Goal: Task Accomplishment & Management: Complete application form

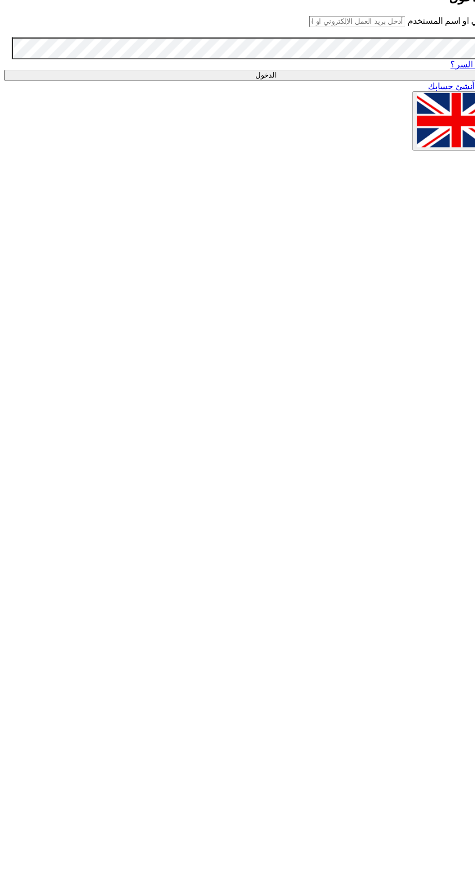
click at [332, 24] on input "text" at bounding box center [319, 19] width 86 height 10
type input "[EMAIL_ADDRESS][DOMAIN_NAME]"
click at [4, 62] on input "الدخول" at bounding box center [238, 67] width 468 height 10
click at [333, 72] on input "الدخول" at bounding box center [238, 67] width 468 height 10
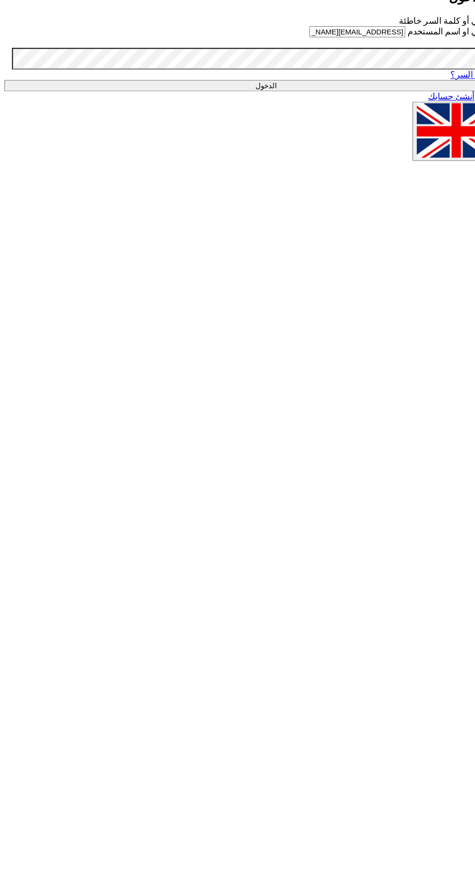
click at [343, 33] on input "[EMAIL_ADDRESS][DOMAIN_NAME]" at bounding box center [319, 28] width 86 height 10
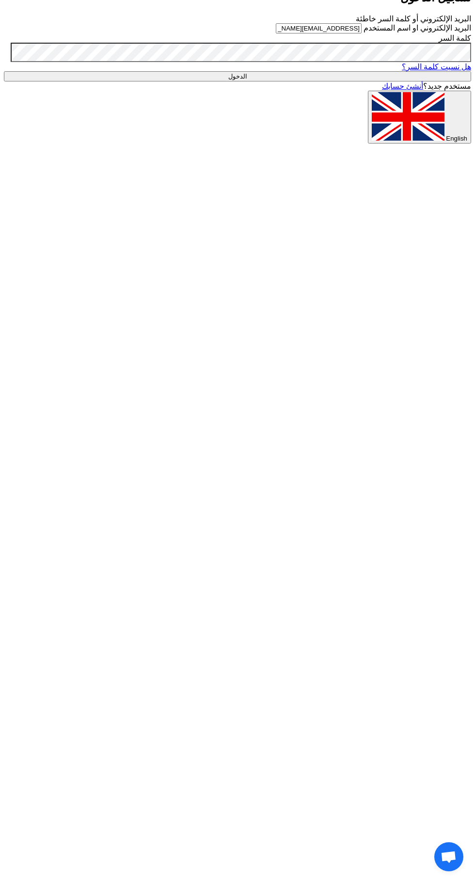
click at [362, 81] on input "الدخول" at bounding box center [238, 76] width 468 height 10
click at [317, 81] on input "الدخول" at bounding box center [238, 76] width 468 height 10
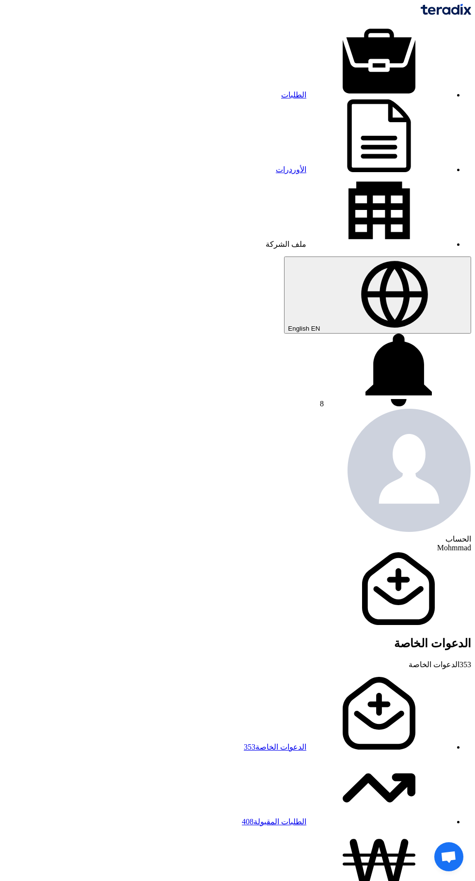
scroll to position [0, -1]
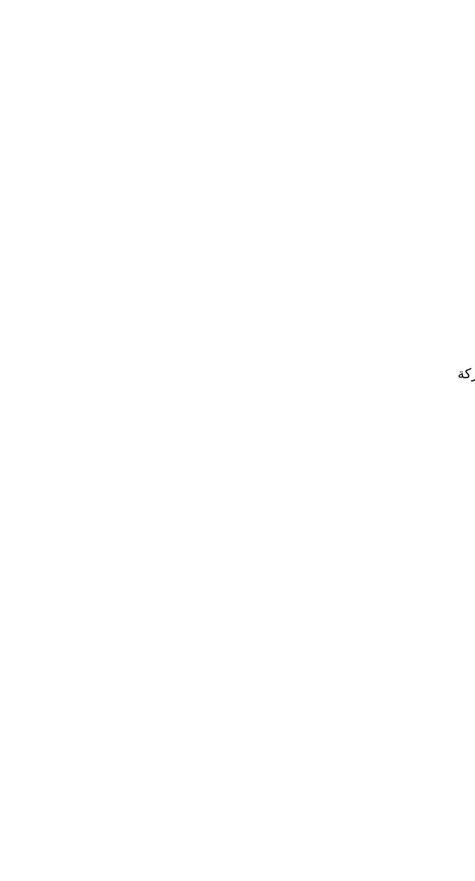
type input "8000020844"
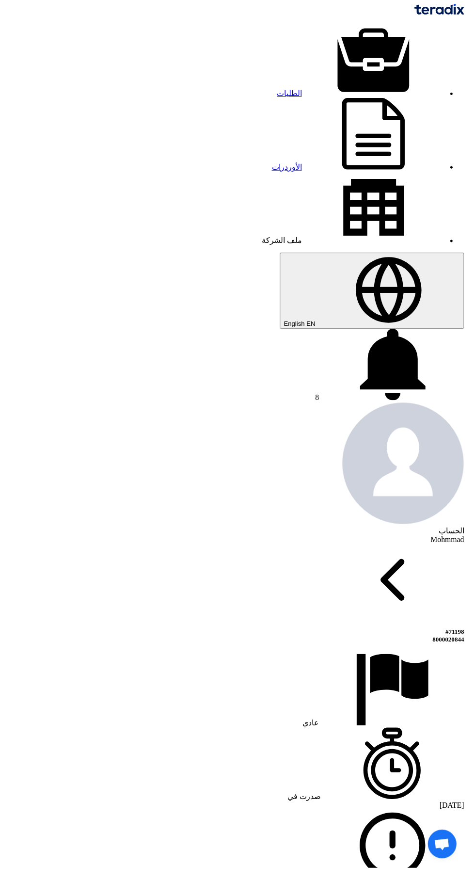
scroll to position [0, 0]
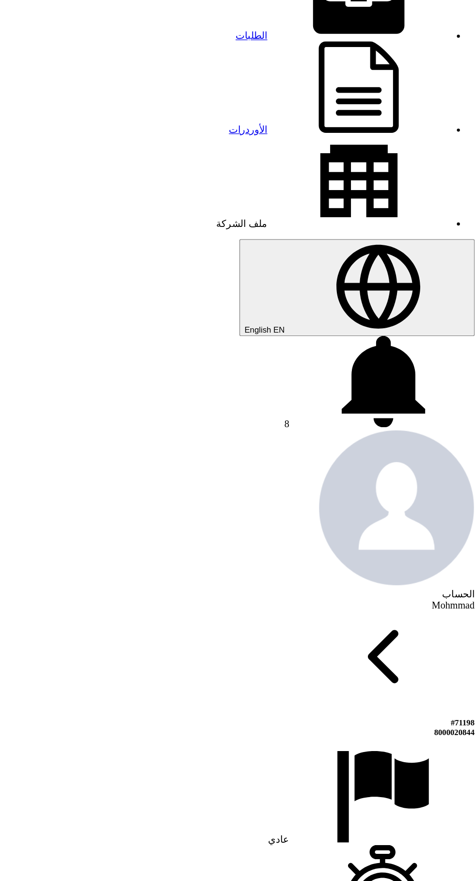
copy td "1884611070"
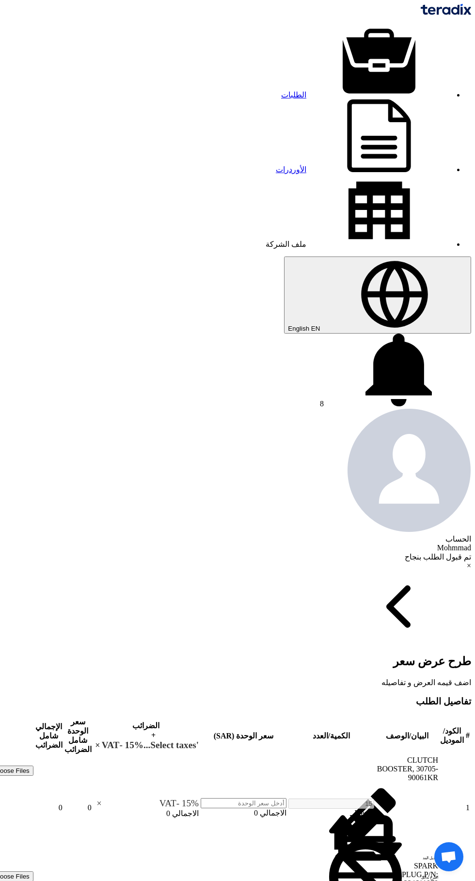
click at [201, 798] on input "number" at bounding box center [244, 803] width 86 height 10
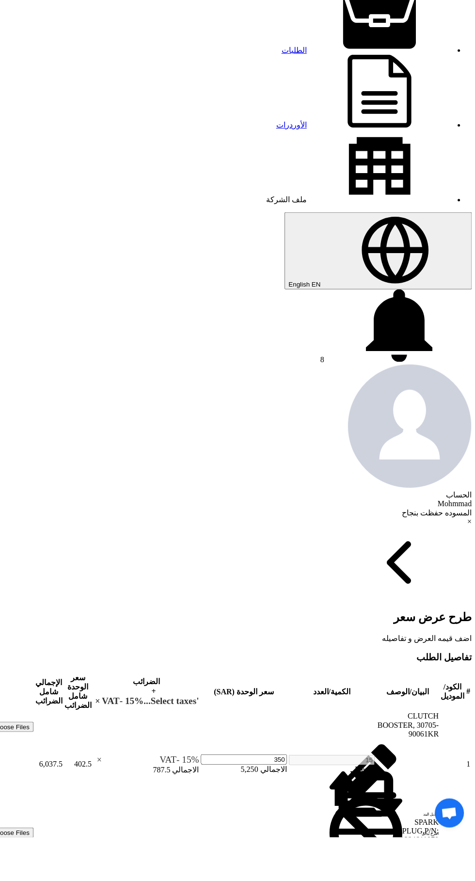
type input "350"
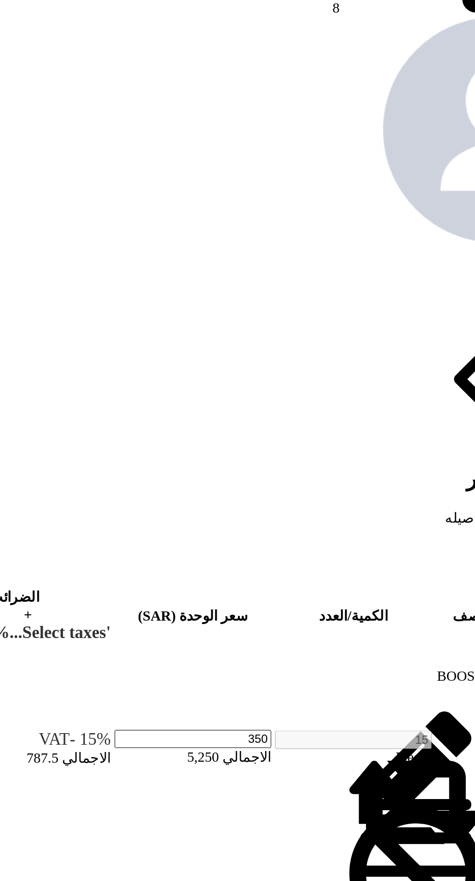
type input "[DATE]"
checkbox input "true"
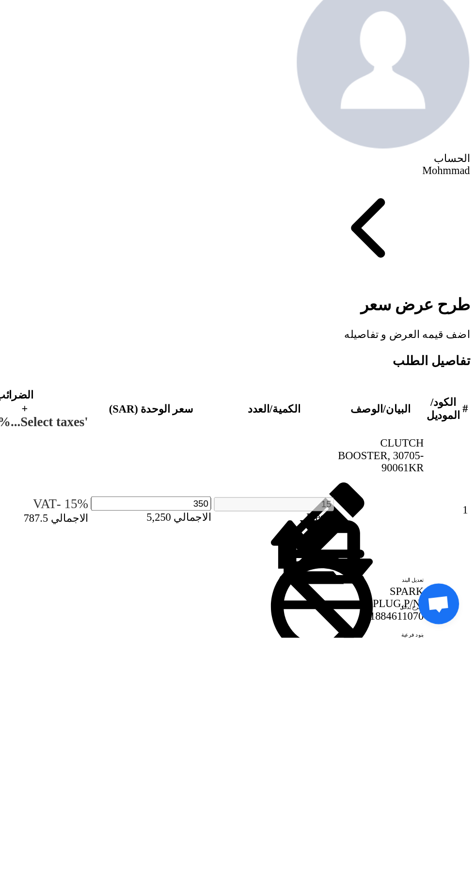
type input "100"
type input "0"
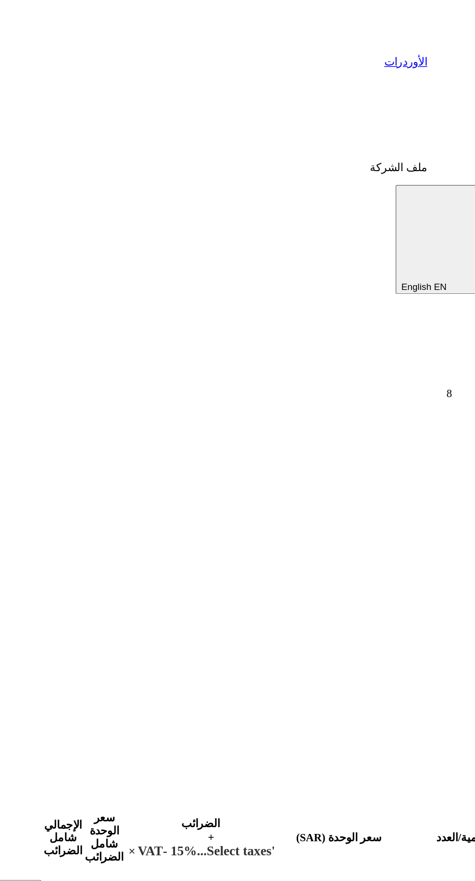
type input "60"
click at [201, 881] on input "number" at bounding box center [244, 891] width 86 height 10
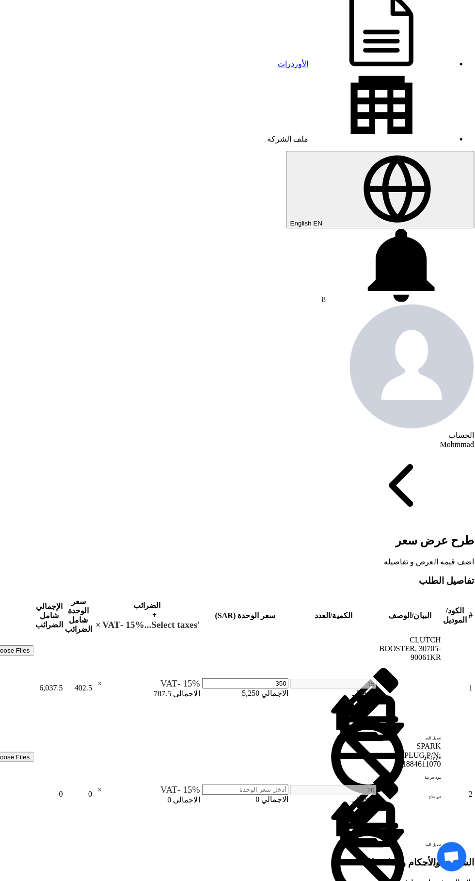
scroll to position [109, 0]
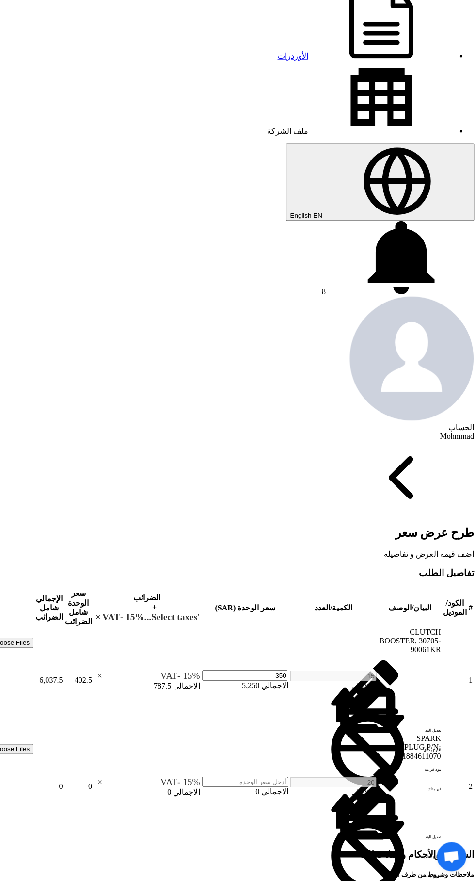
click at [201, 778] on input "number" at bounding box center [244, 783] width 86 height 10
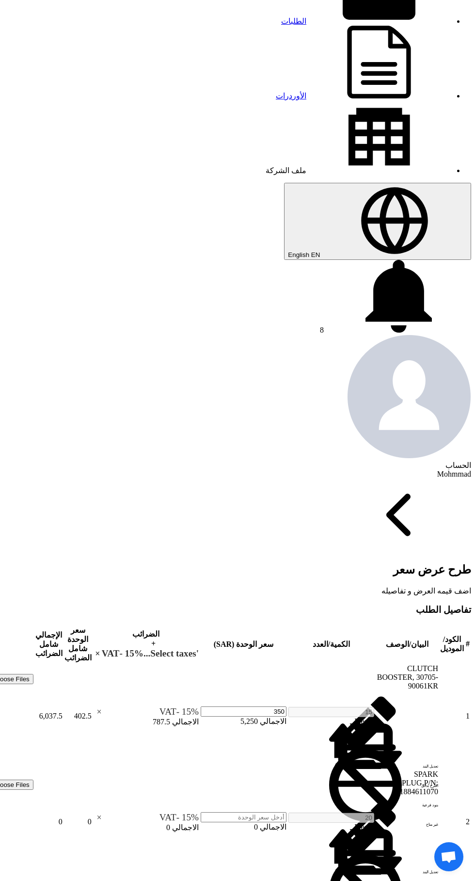
scroll to position [58, 0]
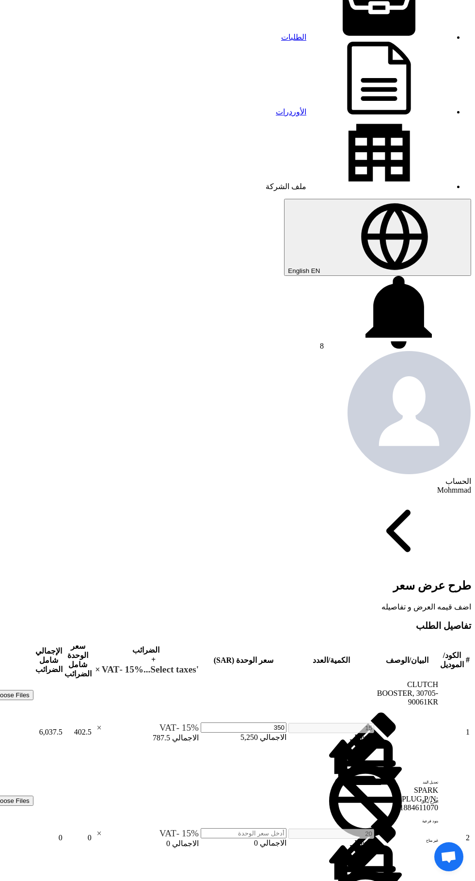
click at [201, 828] on input "number" at bounding box center [244, 833] width 86 height 10
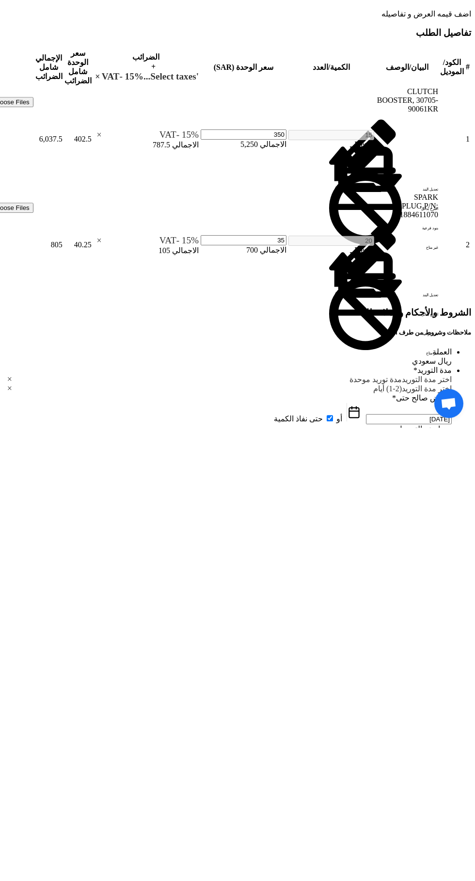
scroll to position [215, 0]
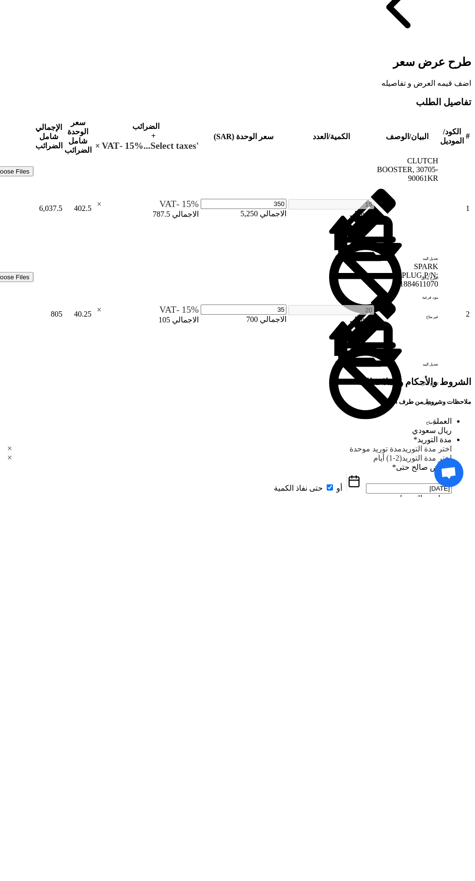
type input "35"
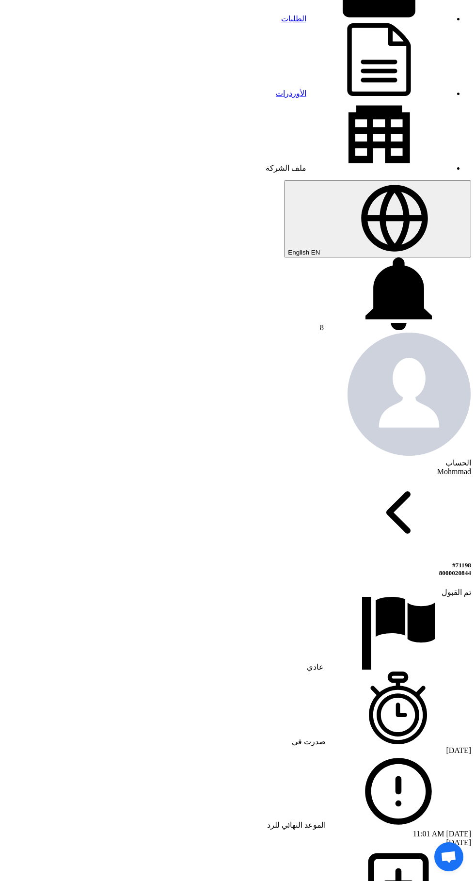
scroll to position [0, 0]
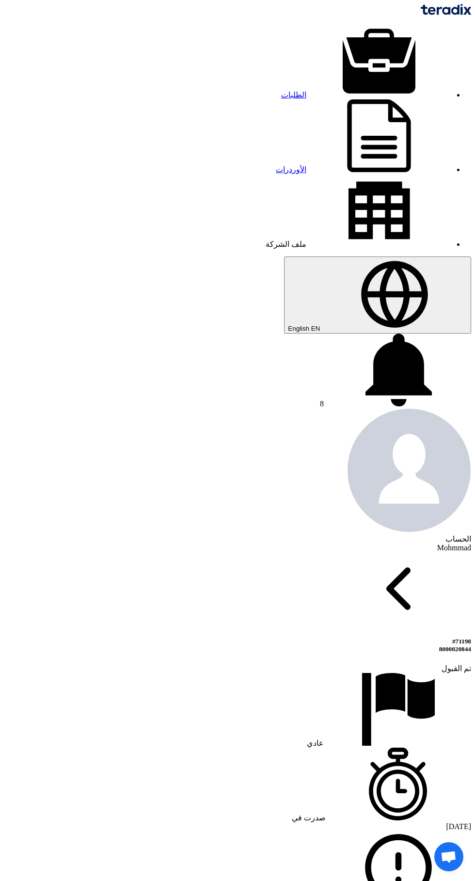
click at [444, 552] on icon "Back" at bounding box center [399, 588] width 146 height 73
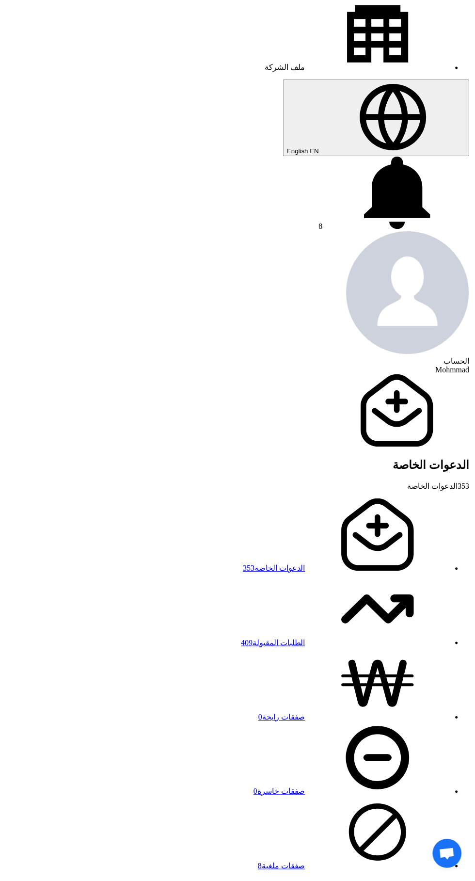
scroll to position [0, -1]
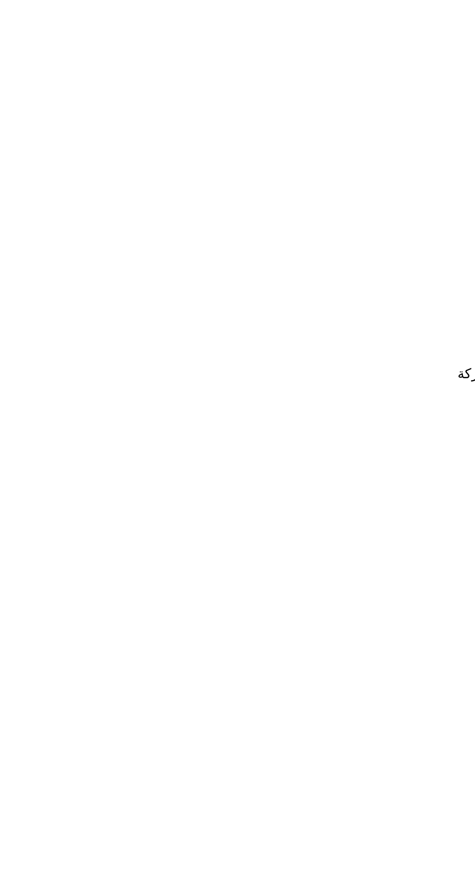
type input "8100015784"
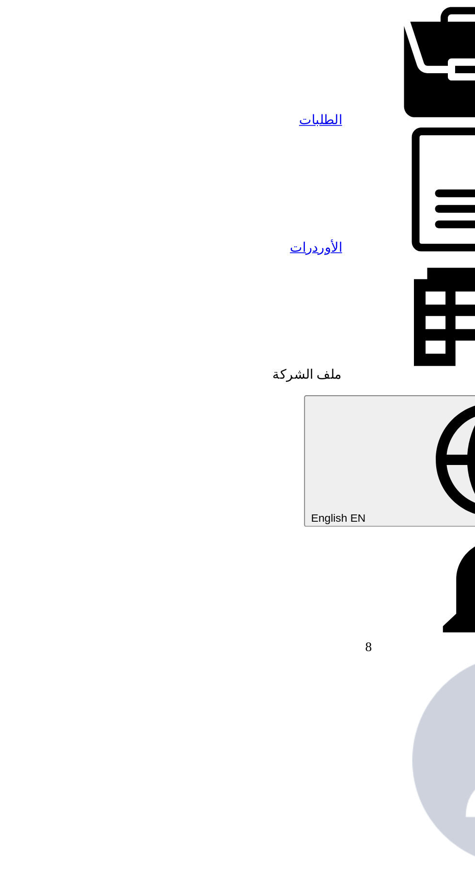
scroll to position [0, 0]
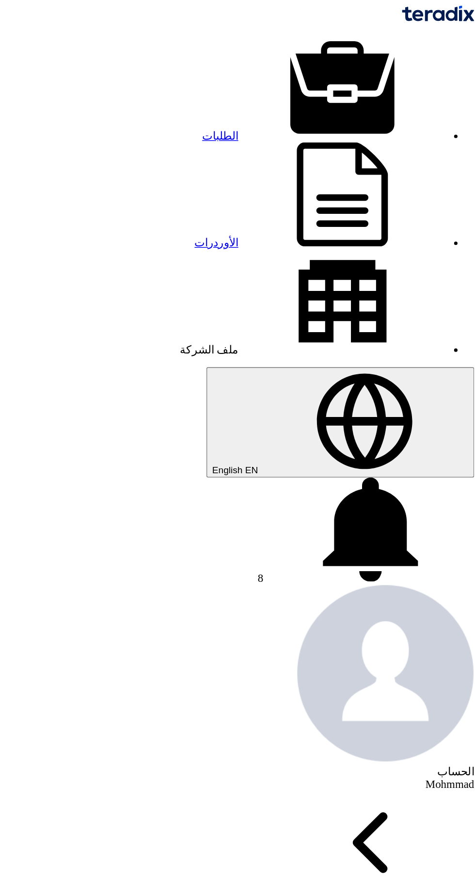
copy td "MX940483"
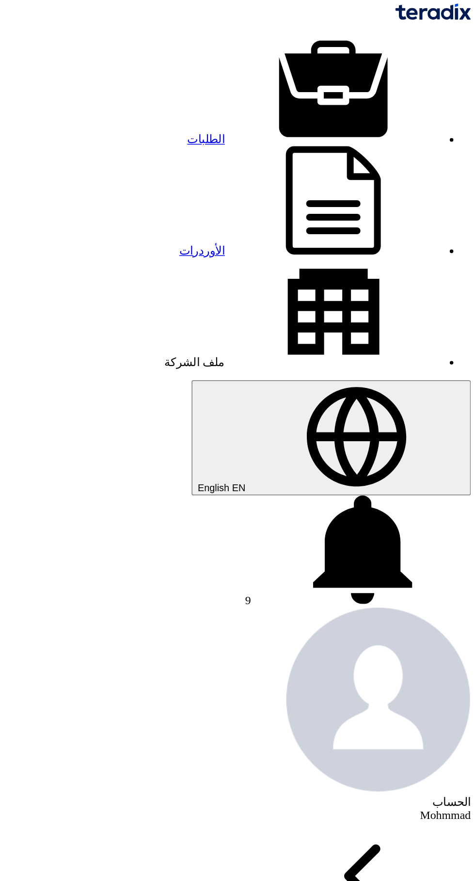
copy div "71200"
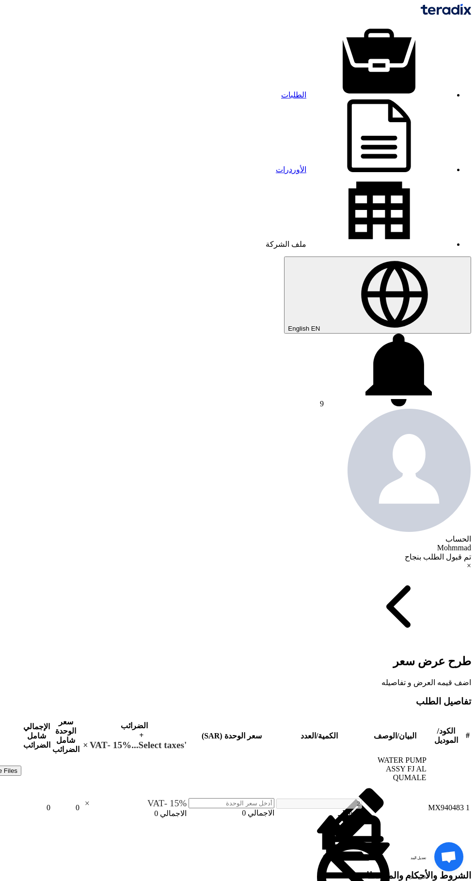
click at [189, 798] on input "number" at bounding box center [232, 803] width 86 height 10
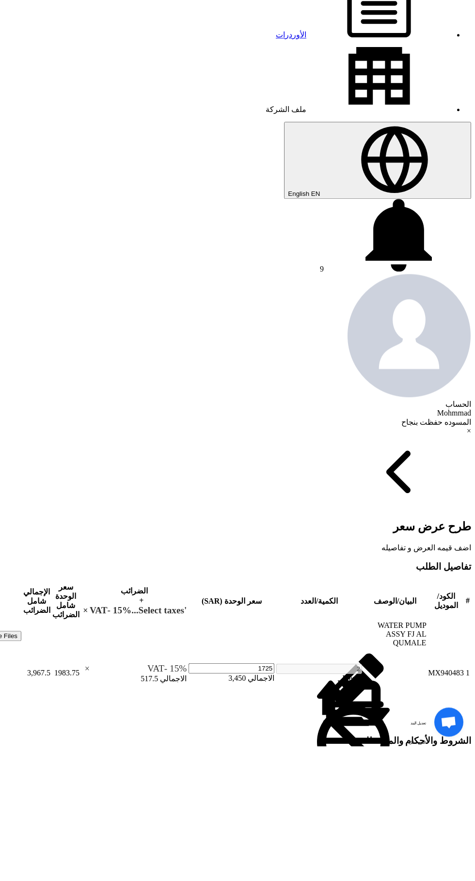
type input "1725"
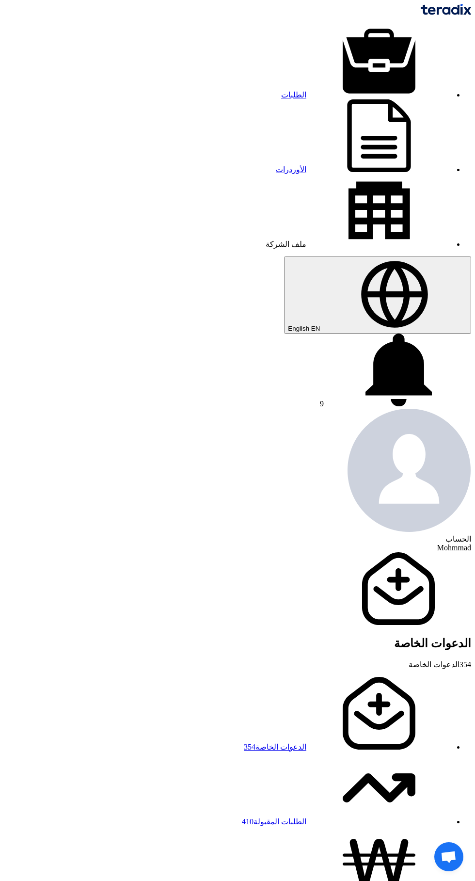
scroll to position [0, -1]
